Goal: Navigation & Orientation: Find specific page/section

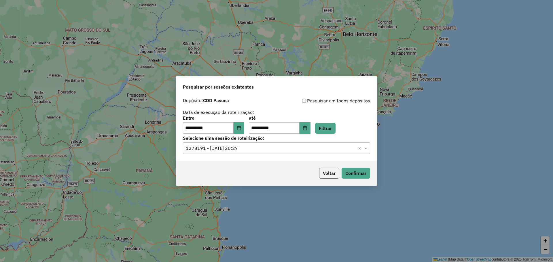
click at [327, 172] on button "Voltar" at bounding box center [329, 173] width 20 height 11
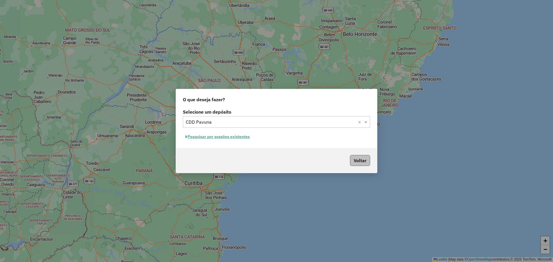
click at [361, 166] on div "Voltar" at bounding box center [276, 160] width 201 height 25
click at [361, 160] on button "Voltar" at bounding box center [360, 160] width 20 height 11
